Goal: Task Accomplishment & Management: Use online tool/utility

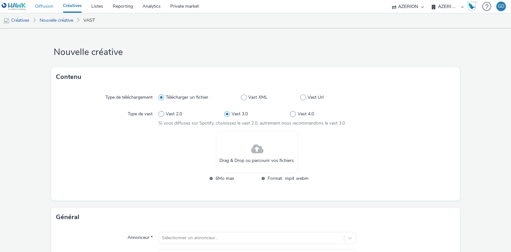
scroll to position [40, 0]
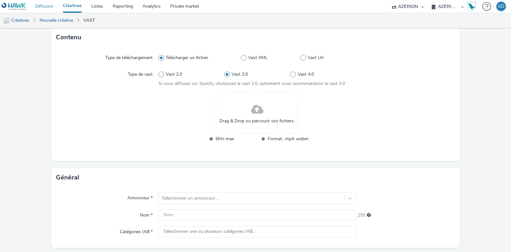
click at [49, 7] on link "Diffusion" at bounding box center [44, 6] width 28 height 13
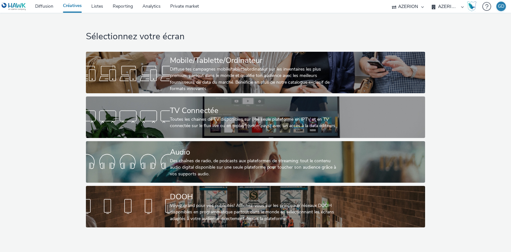
click at [14, 55] on div "Sélectionnez votre écran Mobile/Tablette/Ordinateur Diffuse tes campagnes mobil…" at bounding box center [256, 122] width 516 height 218
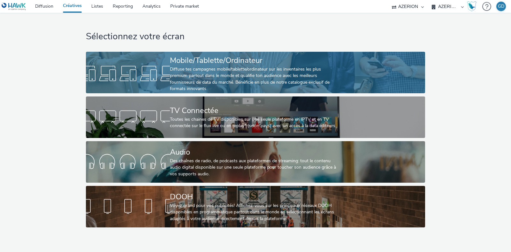
click at [199, 65] on div "Mobile/Tablette/Ordinateur" at bounding box center [254, 60] width 168 height 11
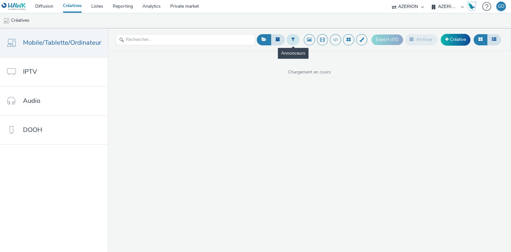
click at [295, 35] on button at bounding box center [293, 39] width 13 height 11
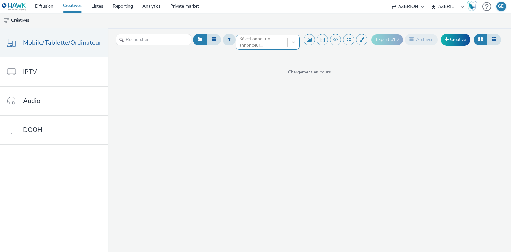
click at [267, 41] on div at bounding box center [261, 42] width 45 height 8
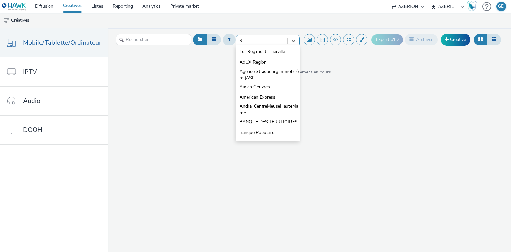
type input "R"
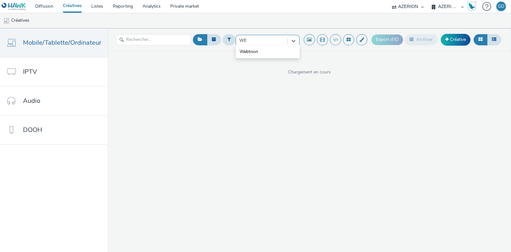
type input "W"
type input "ORANGE"
click at [266, 63] on li "Orange" at bounding box center [268, 62] width 64 height 11
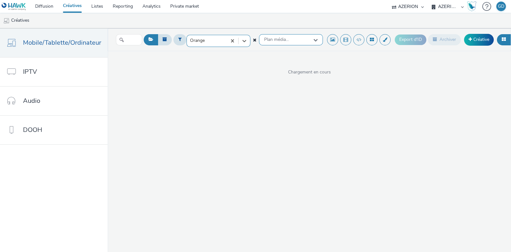
click at [280, 44] on div "Plan média..." at bounding box center [291, 39] width 64 height 11
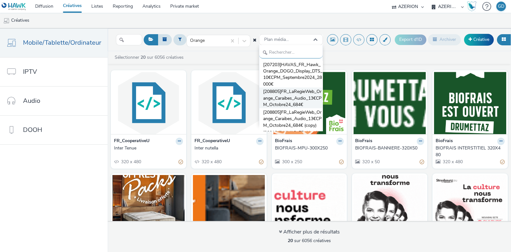
click at [287, 94] on span "[208805]FR_LaRegieWeb_Orange_Caraibes_Audio_13€CPM_Octobre24_684€" at bounding box center [292, 99] width 59 height 20
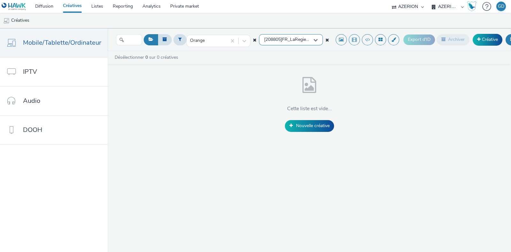
click at [307, 41] on span "[208805]FR_LaRegieWeb_Orange_Caraibes_Audio_13€CPM_Octobre24_684€" at bounding box center [288, 39] width 49 height 5
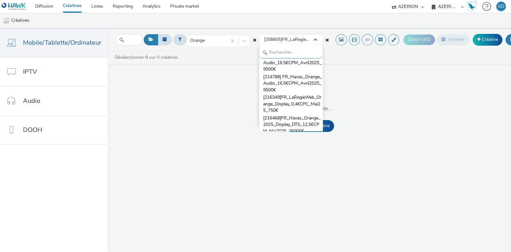
scroll to position [279, 0]
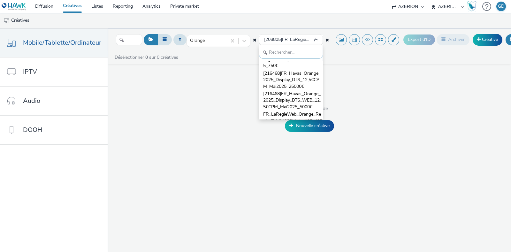
click at [182, 52] on div "Désélectionner 0 sur 0 créatives Cette liste est vide... Nouvelle créative" at bounding box center [310, 94] width 404 height 87
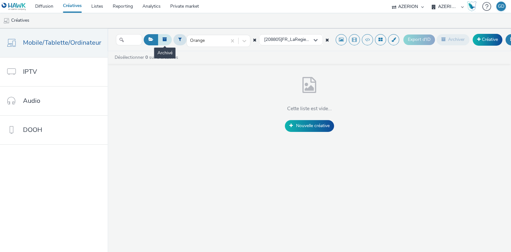
click at [162, 43] on button at bounding box center [165, 39] width 14 height 11
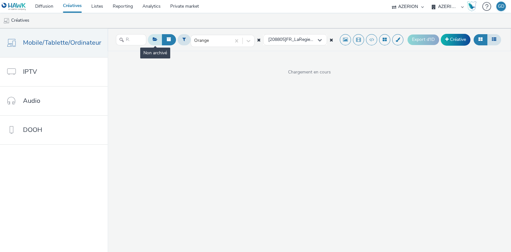
click at [155, 42] on button at bounding box center [155, 39] width 14 height 11
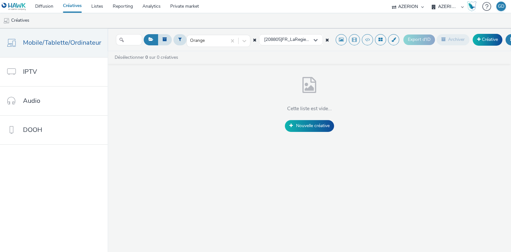
click at [326, 39] on icon at bounding box center [328, 40] width 4 height 4
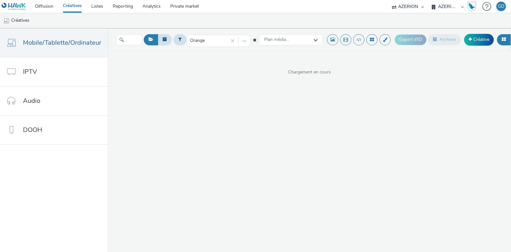
click at [254, 39] on div "Orange Plan média..." at bounding box center [249, 40] width 150 height 16
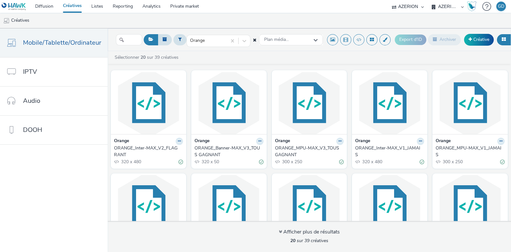
click at [253, 39] on icon at bounding box center [255, 40] width 4 height 4
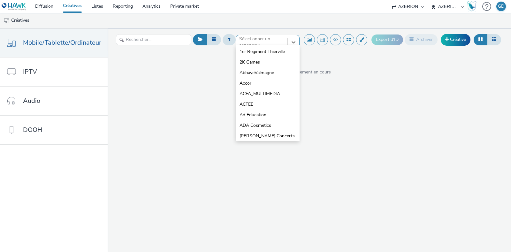
click at [248, 41] on div at bounding box center [261, 42] width 45 height 8
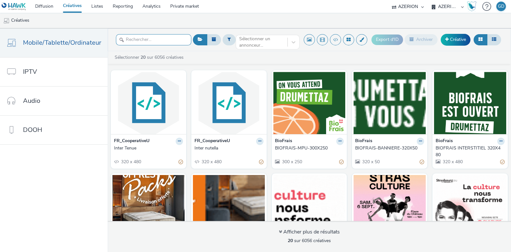
click at [166, 39] on input "text" at bounding box center [153, 39] width 75 height 11
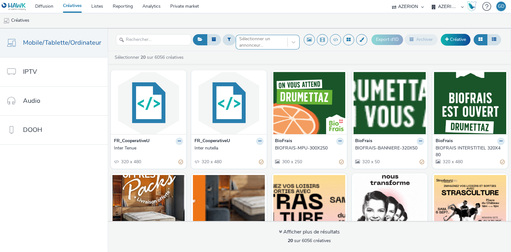
click at [238, 38] on div "Sélectionner un annonceur..." at bounding box center [261, 42] width 51 height 14
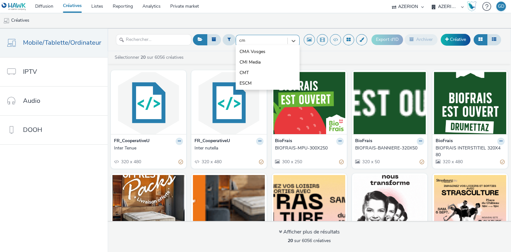
type input "cmt"
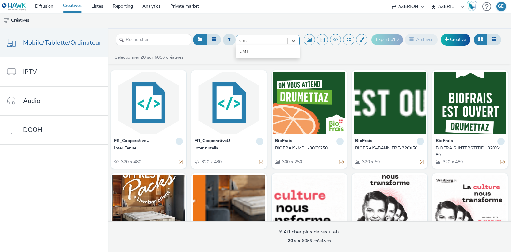
click at [249, 45] on div "CMT" at bounding box center [268, 51] width 64 height 13
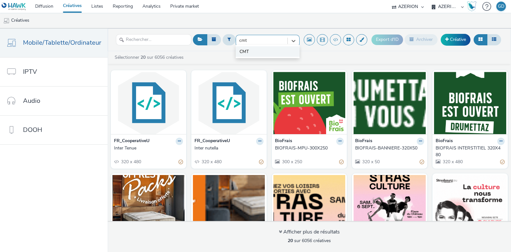
click at [246, 51] on span "CMT" at bounding box center [244, 52] width 9 height 6
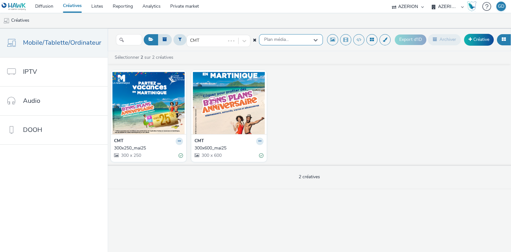
click at [274, 37] on span "Plan média..." at bounding box center [276, 39] width 25 height 5
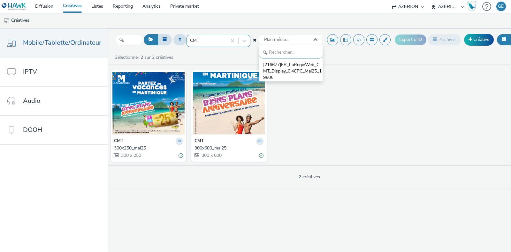
click at [213, 38] on div at bounding box center [207, 41] width 34 height 8
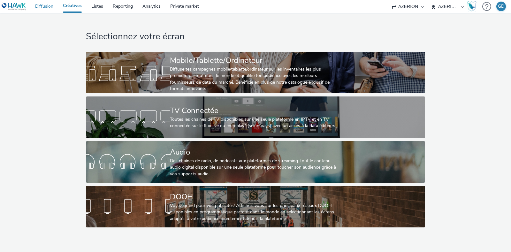
click at [51, 5] on link "Diffusion" at bounding box center [44, 6] width 28 height 13
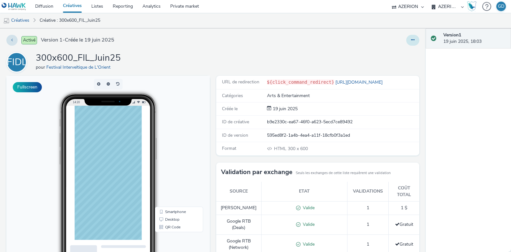
click at [411, 42] on icon at bounding box center [413, 40] width 4 height 4
click at [390, 60] on link "Dupliquer" at bounding box center [396, 65] width 48 height 13
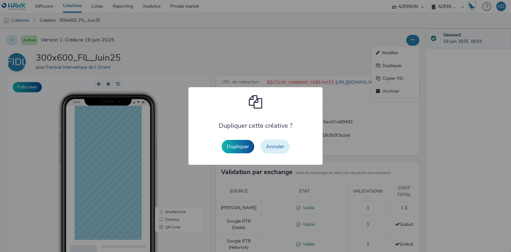
click at [278, 147] on button "Annuler" at bounding box center [275, 147] width 29 height 14
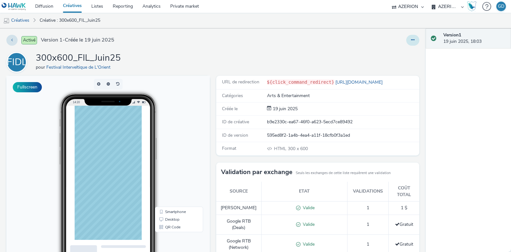
click at [407, 43] on button at bounding box center [413, 40] width 13 height 11
click at [387, 53] on link "Modifier" at bounding box center [396, 53] width 48 height 13
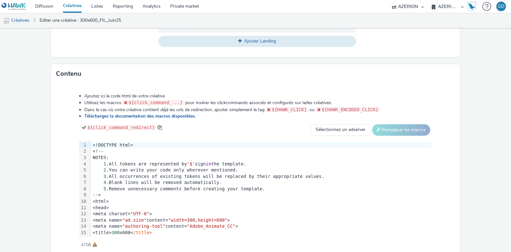
scroll to position [299, 0]
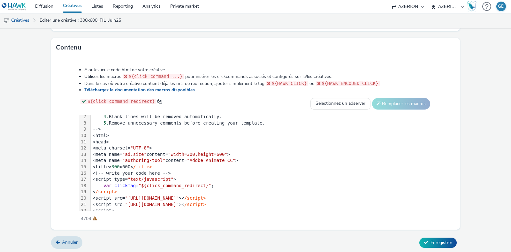
scroll to position [80, 0]
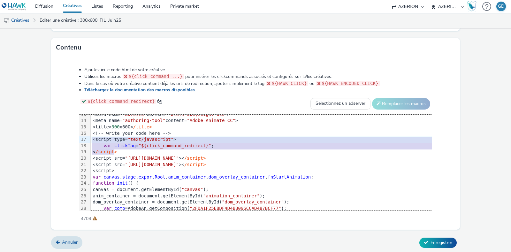
drag, startPoint x: 118, startPoint y: 149, endPoint x: 88, endPoint y: 139, distance: 31.5
click at [88, 139] on div "99 1 2 3 4 5 6 7 8 9 10 11 12 13 14 15 16 17 18 19 20 21 22 23 24 25 26 27 28 2…" at bounding box center [255, 163] width 353 height 96
copy div "<script type= "text/javascript" > var clickTag = "${click_command_redirect}" ; …"
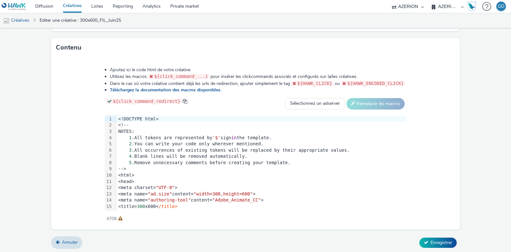
scroll to position [40, 0]
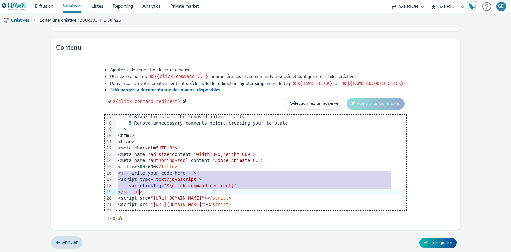
drag, startPoint x: 119, startPoint y: 170, endPoint x: 223, endPoint y: 189, distance: 106.5
copy div "<!-- write your code here --> <script type= "text/javascript" > var clickTag = …"
